Goal: Task Accomplishment & Management: Manage account settings

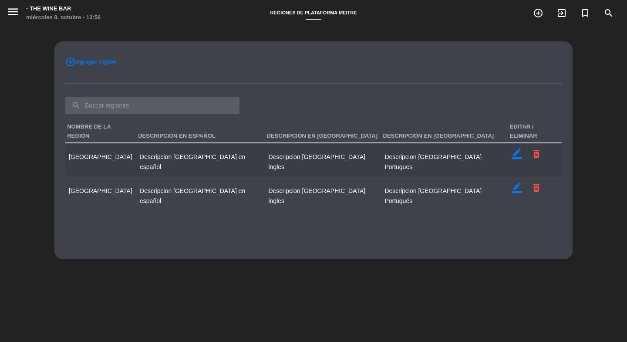
click at [512, 149] on icon "border_color" at bounding box center [517, 154] width 10 height 10
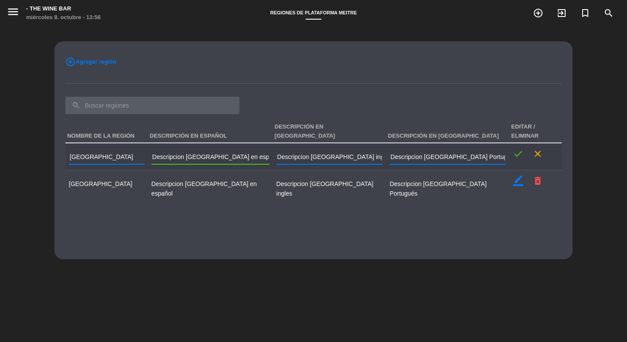
click at [170, 152] on input "Descripcion [GEOGRAPHIC_DATA] en español" at bounding box center [211, 158] width 118 height 13
paste input "La encantadora capital de [GEOGRAPHIC_DATA] que combina + tradición culinaria r…"
type input "La encantadora capital de [GEOGRAPHIC_DATA] que combina + tradición culinaria r…"
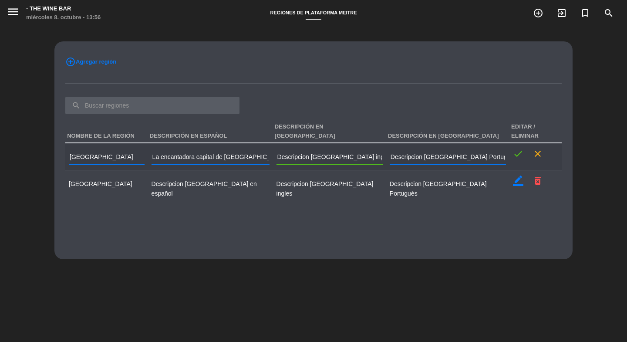
click at [324, 152] on input "Descripcion [GEOGRAPHIC_DATA] ingles" at bounding box center [330, 158] width 106 height 13
paste input "Uruguay's charming capital blending traditional Río + de la Plata cuisine with …"
type input "Uruguay's charming capital blending traditional Río + de la Plata cuisine with …"
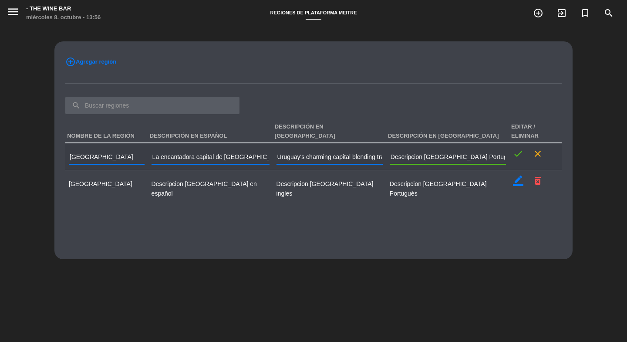
click at [426, 152] on input "Descripcion [GEOGRAPHIC_DATA] Portugues" at bounding box center [448, 158] width 116 height 13
paste input "A encantadora capital do [GEOGRAPHIC_DATA] combinando + culinária tradicional d…"
type input "A encantadora capital do [GEOGRAPHIC_DATA] combinando + culinária tradicional d…"
click at [513, 149] on icon "check" at bounding box center [518, 154] width 10 height 10
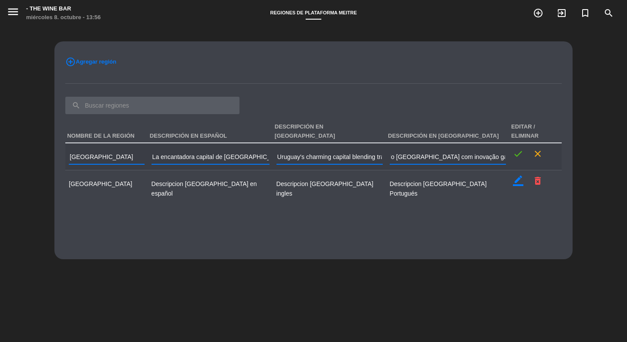
scroll to position [0, 0]
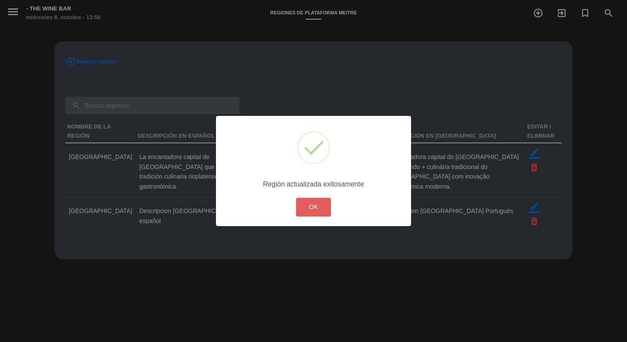
click at [321, 206] on button "OK" at bounding box center [313, 207] width 35 height 19
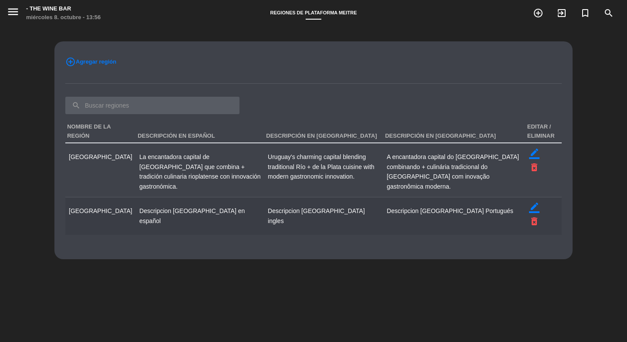
click at [139, 207] on span "Descripcion [GEOGRAPHIC_DATA] en español" at bounding box center [191, 215] width 105 height 17
click at [529, 203] on icon "border_color" at bounding box center [534, 208] width 10 height 10
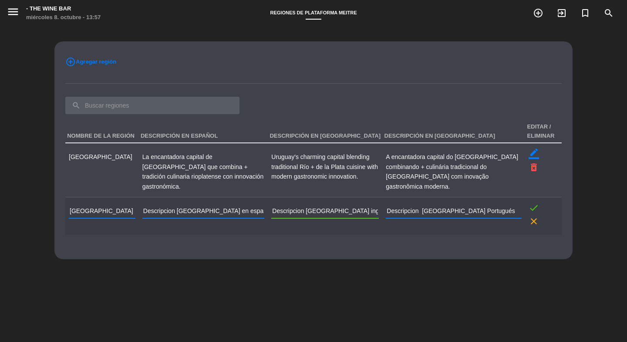
click at [306, 206] on input "Descripcion [GEOGRAPHIC_DATA] ingles" at bounding box center [325, 212] width 108 height 13
paste input "Argentina's vibrant capital offering world-class + dining from traditional parr…"
type input "Argentina's vibrant capital offering world-class + dining from traditional parr…"
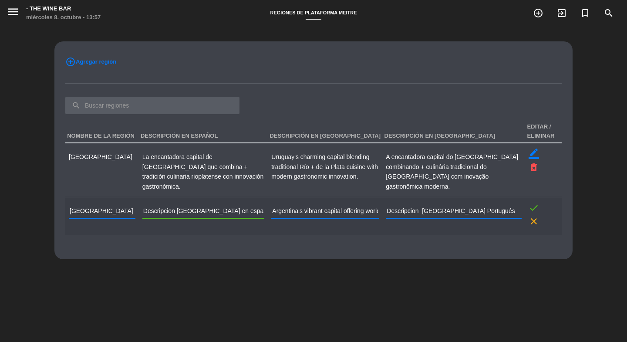
click at [186, 206] on input "Descripcion [GEOGRAPHIC_DATA] en español" at bounding box center [203, 212] width 122 height 13
paste input "La vibrante capital de [GEOGRAPHIC_DATA] que ofrece + gastronomía de clase mund…"
click at [201, 177] on td "La encantadora capital de [GEOGRAPHIC_DATA] que combina + tradición culinaria r…" at bounding box center [203, 170] width 129 height 54
click at [150, 206] on input "La vibrante capital de [GEOGRAPHIC_DATA] que ofrece + gastronomía de clase mund…" at bounding box center [203, 212] width 122 height 13
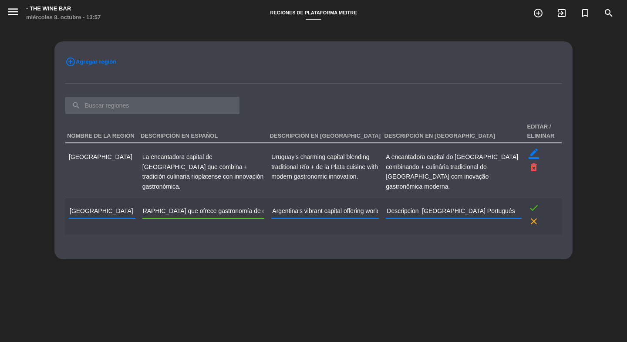
type input "La vibrante capital de [GEOGRAPHIC_DATA] que ofrece gastronomía de clase mundia…"
click at [272, 206] on input "Argentina's vibrant capital offering world-class + dining from traditional parr…" at bounding box center [325, 212] width 108 height 13
type input "Argentina's vibrant capital offering world-class dining from traditional parril…"
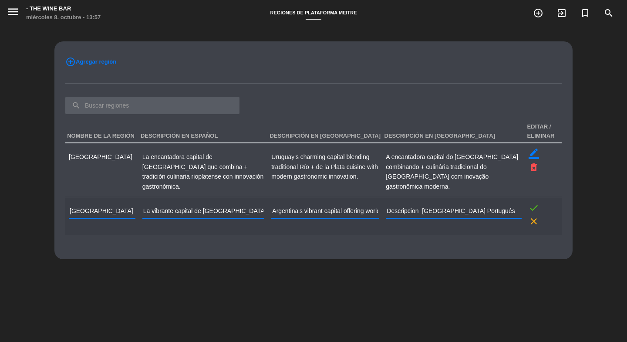
click at [480, 211] on td "Descripcion [GEOGRAPHIC_DATA] Portugués" at bounding box center [453, 215] width 143 height 37
click at [480, 206] on input "Descripcion [GEOGRAPHIC_DATA] Portugués" at bounding box center [454, 212] width 136 height 13
paste input "A vibrante capital da [GEOGRAPHIC_DATA] oferecendo + gastronomia de classe mund…"
click at [491, 206] on input "A vibrante capital da [GEOGRAPHIC_DATA] oferecendo + gastronomia de classe mund…" at bounding box center [454, 212] width 136 height 13
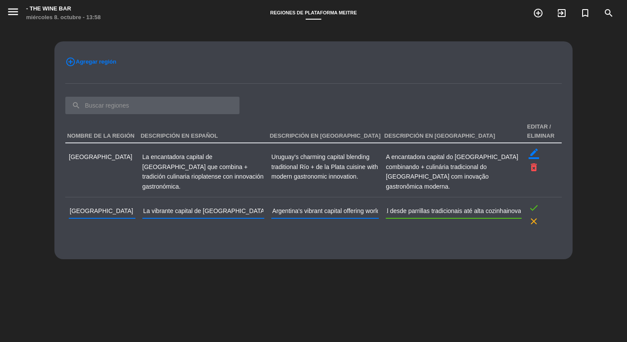
scroll to position [0, 234]
type input "A vibrante capital da [GEOGRAPHIC_DATA] oferecendo + gastronomia de classe mund…"
click at [529, 203] on icon "check" at bounding box center [534, 208] width 10 height 10
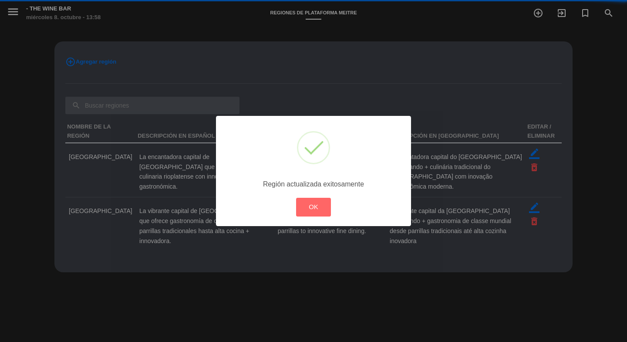
drag, startPoint x: 173, startPoint y: 139, endPoint x: 159, endPoint y: 172, distance: 36.1
click at [159, 172] on div "? ! i × Región actualizada exitosamente OK Cancel" at bounding box center [313, 171] width 627 height 342
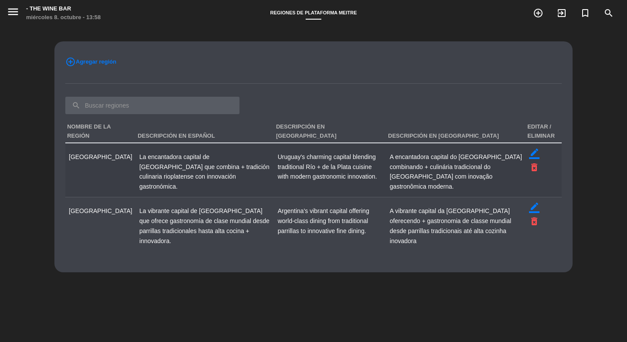
click at [536, 152] on icon "border_color" at bounding box center [534, 154] width 10 height 10
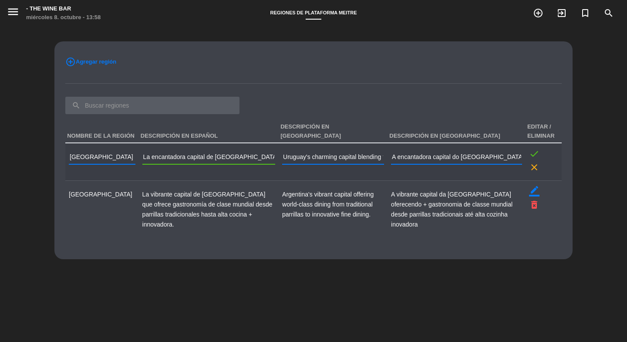
click at [178, 156] on input "La encantadora capital de [GEOGRAPHIC_DATA] que combina + tradición culinaria r…" at bounding box center [208, 158] width 133 height 13
type input "La encantadora capital de [GEOGRAPHIC_DATA] que combina tradición culinaria rio…"
click at [301, 157] on input "Uruguay's charming capital blending traditional Río + de la Plata cuisine with …" at bounding box center [333, 158] width 102 height 13
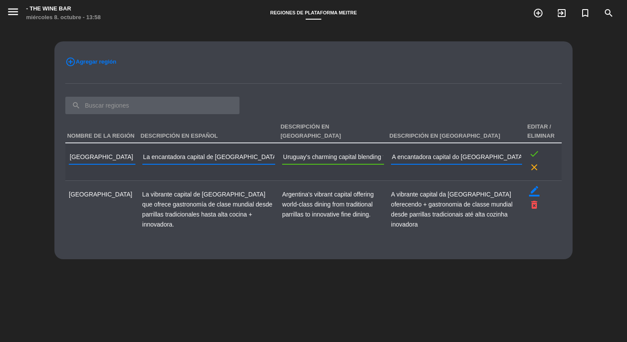
scroll to position [0, 73]
type input "Uruguay's charming capital blending traditional [GEOGRAPHIC_DATA] cuisine with …"
type input "A encantadora capital do [GEOGRAPHIC_DATA] combinando culinária tradicional do …"
click at [533, 155] on icon "check" at bounding box center [534, 154] width 10 height 10
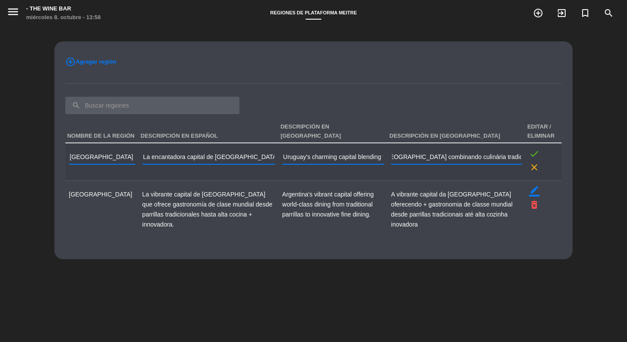
scroll to position [0, 0]
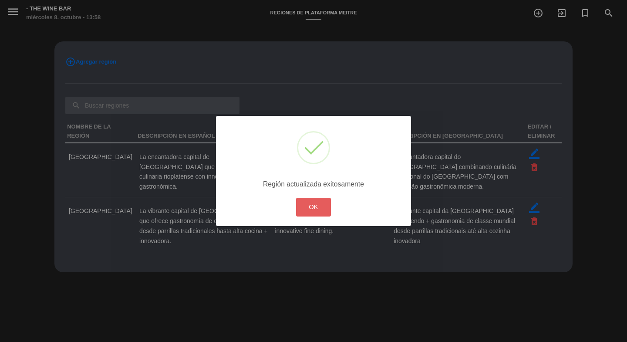
click at [327, 206] on button "OK" at bounding box center [313, 207] width 35 height 19
